Goal: Navigation & Orientation: Find specific page/section

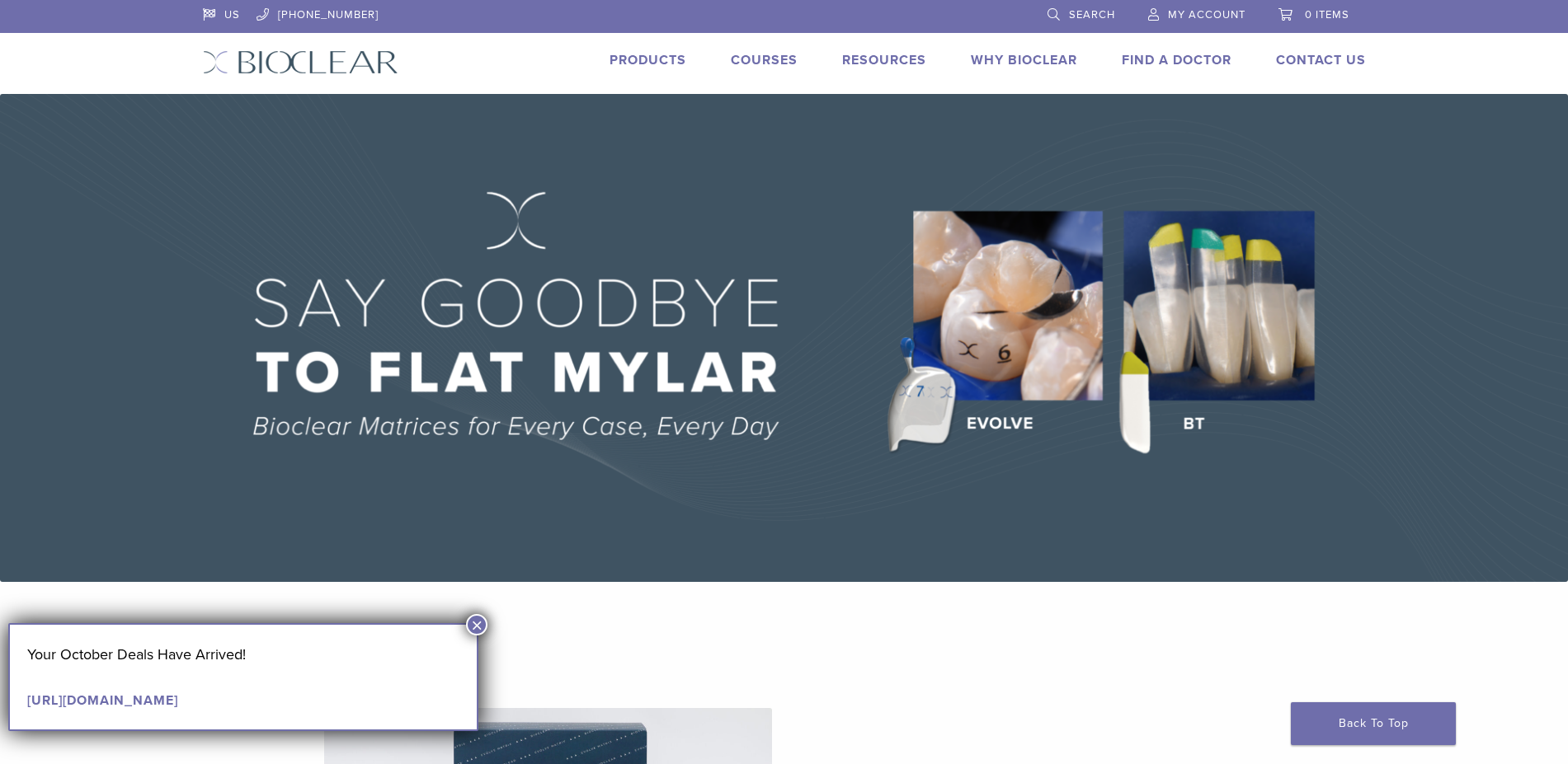
click at [1195, 61] on link "Find A Doctor" at bounding box center [1176, 60] width 109 height 16
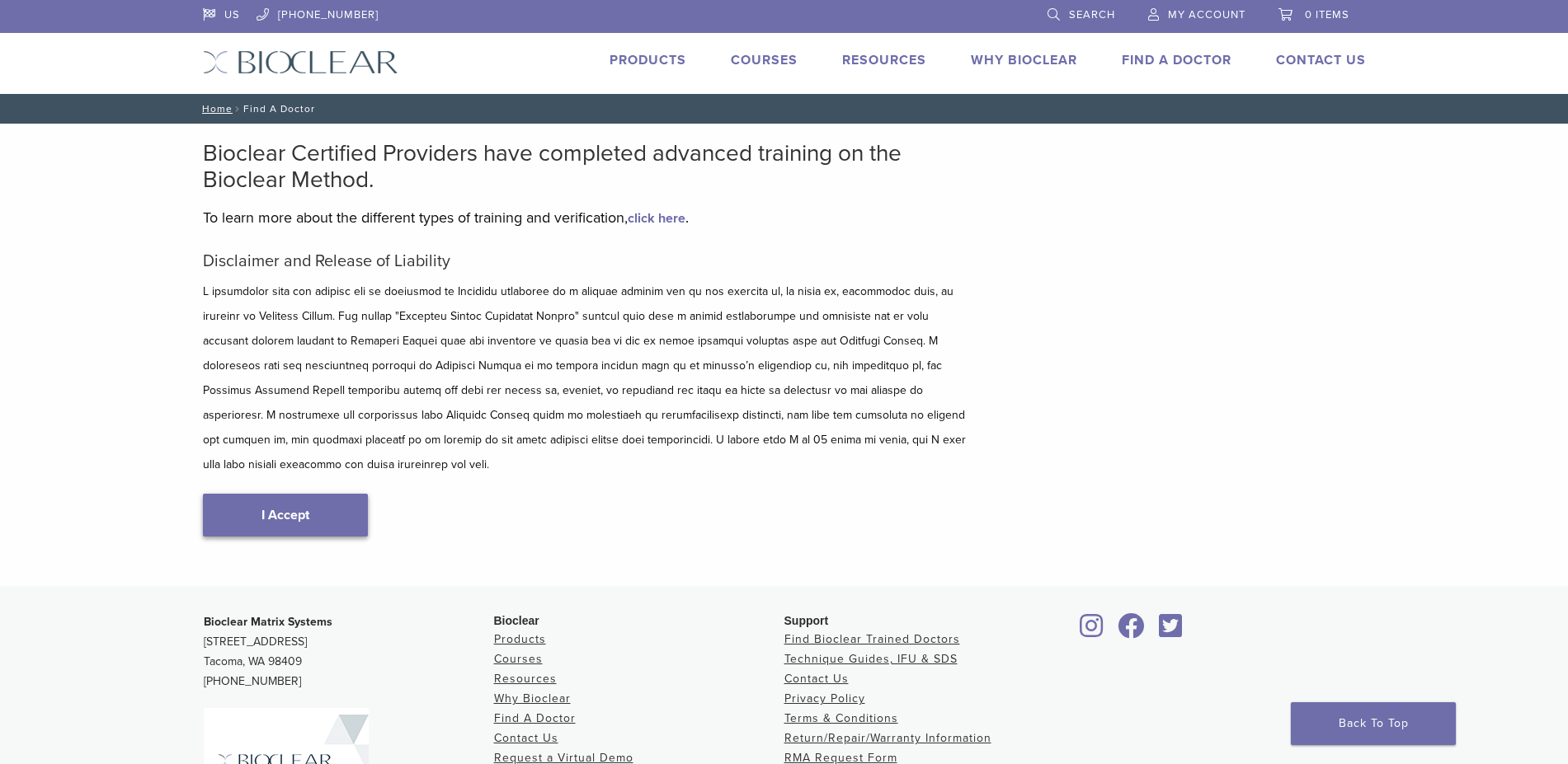
click at [272, 494] on link "I Accept" at bounding box center [286, 515] width 165 height 43
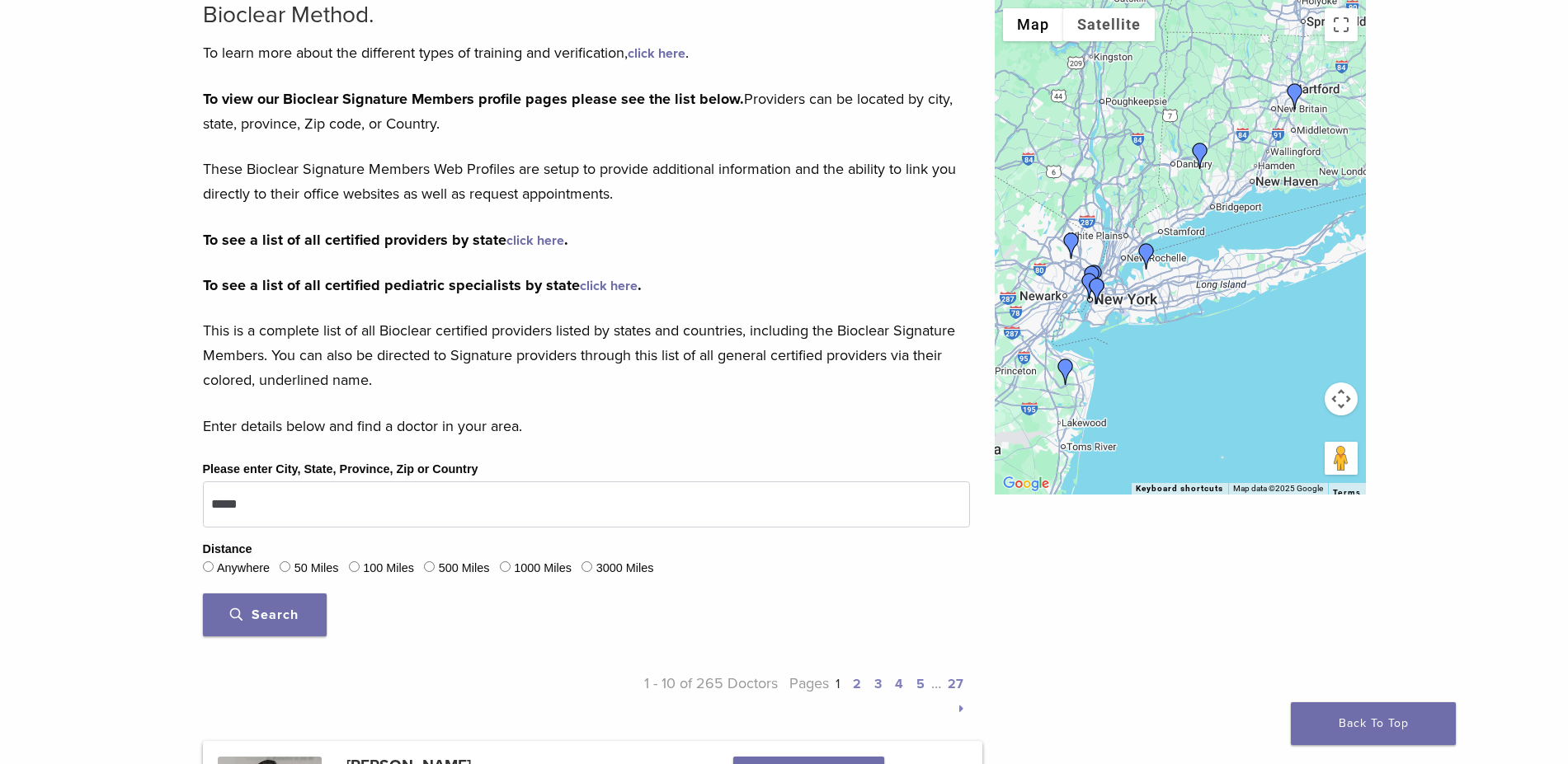
scroll to position [247, 0]
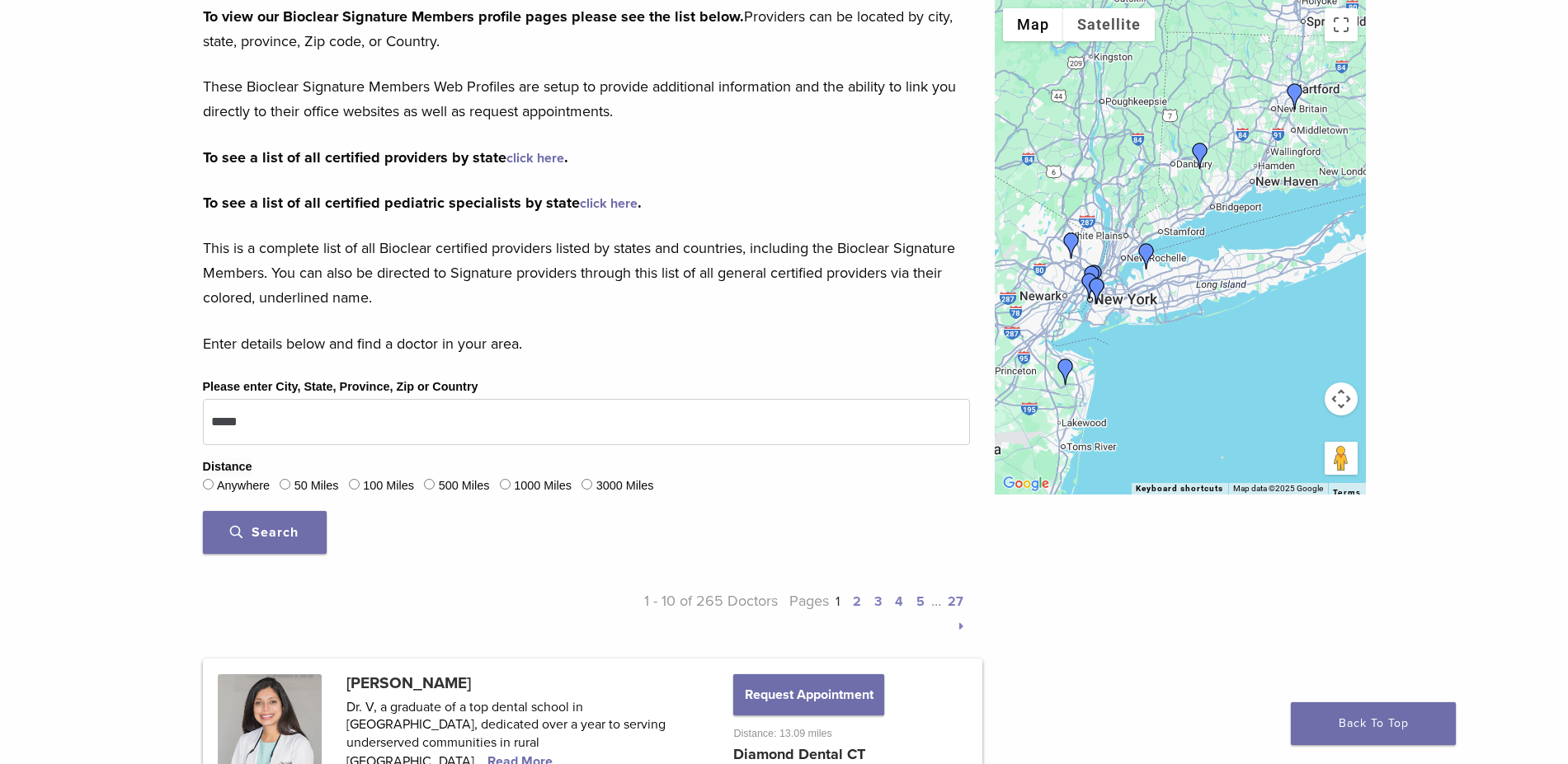
click at [262, 529] on span "Search" at bounding box center [264, 532] width 69 height 16
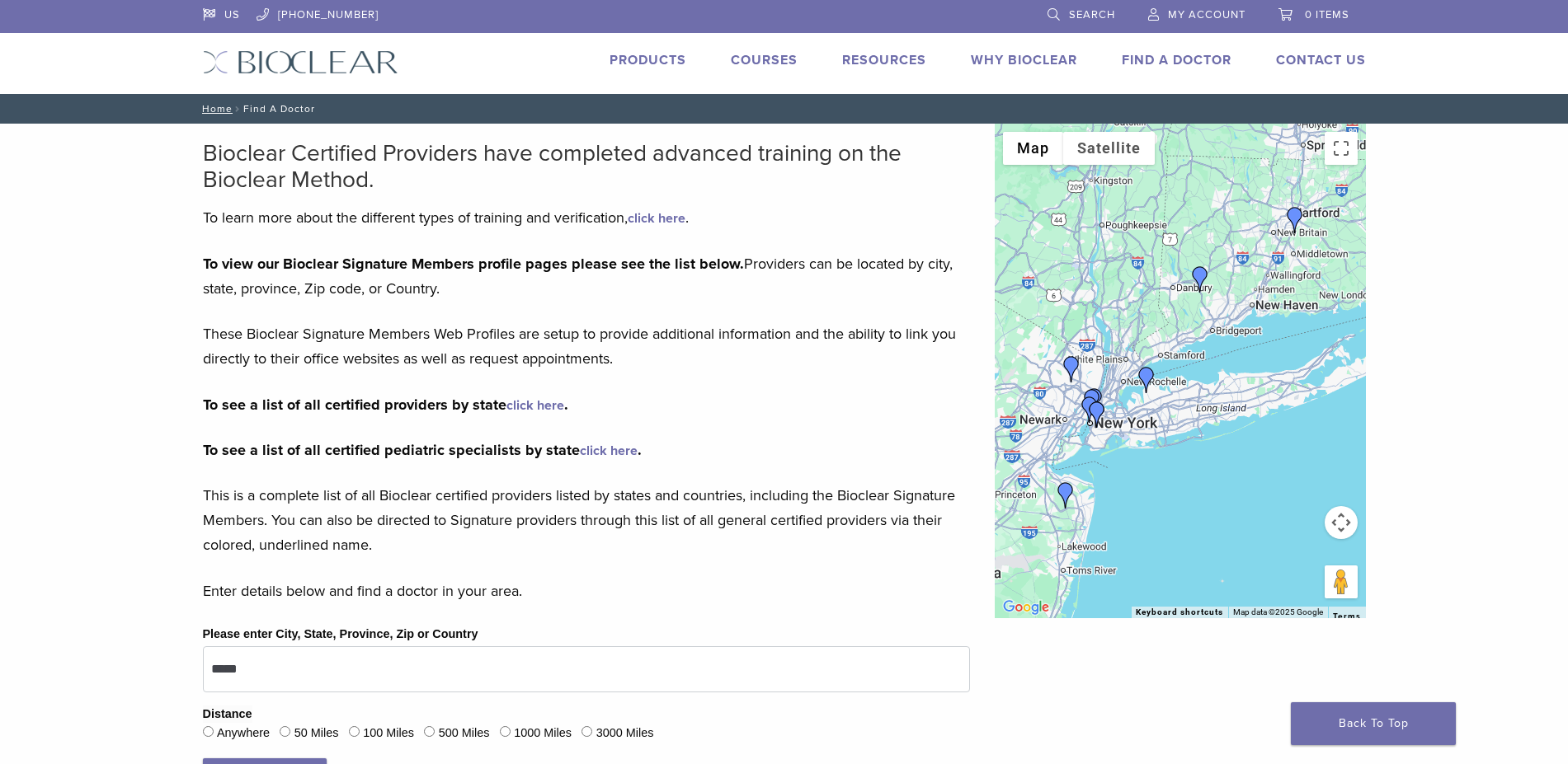
click at [1000, 63] on link "Why Bioclear" at bounding box center [1024, 60] width 106 height 16
